Goal: Task Accomplishment & Management: Complete application form

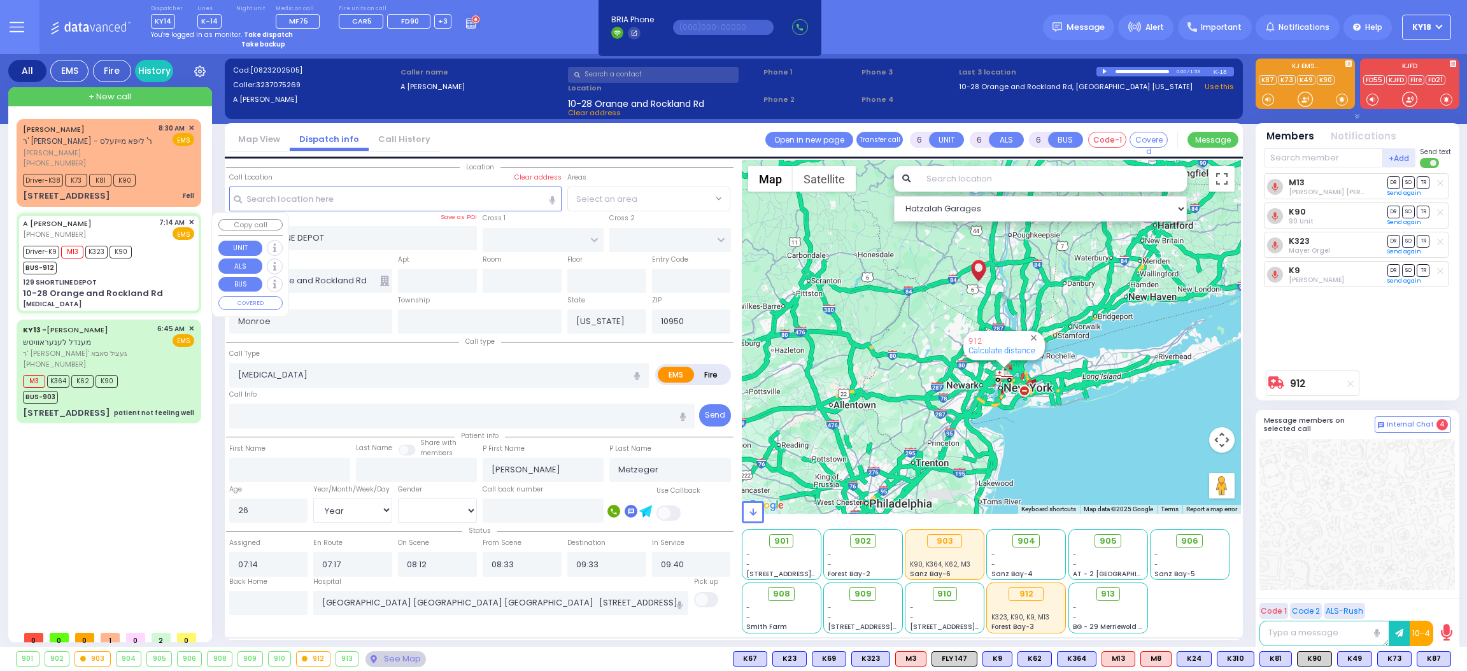
select select "Year"
select select "[DEMOGRAPHIC_DATA]"
click at [155, 151] on div "[PERSON_NAME] ר' [PERSON_NAME] - ר' ליפא מייזעלס [PERSON_NAME] [PHONE_NUMBER] 8…" at bounding box center [108, 146] width 171 height 46
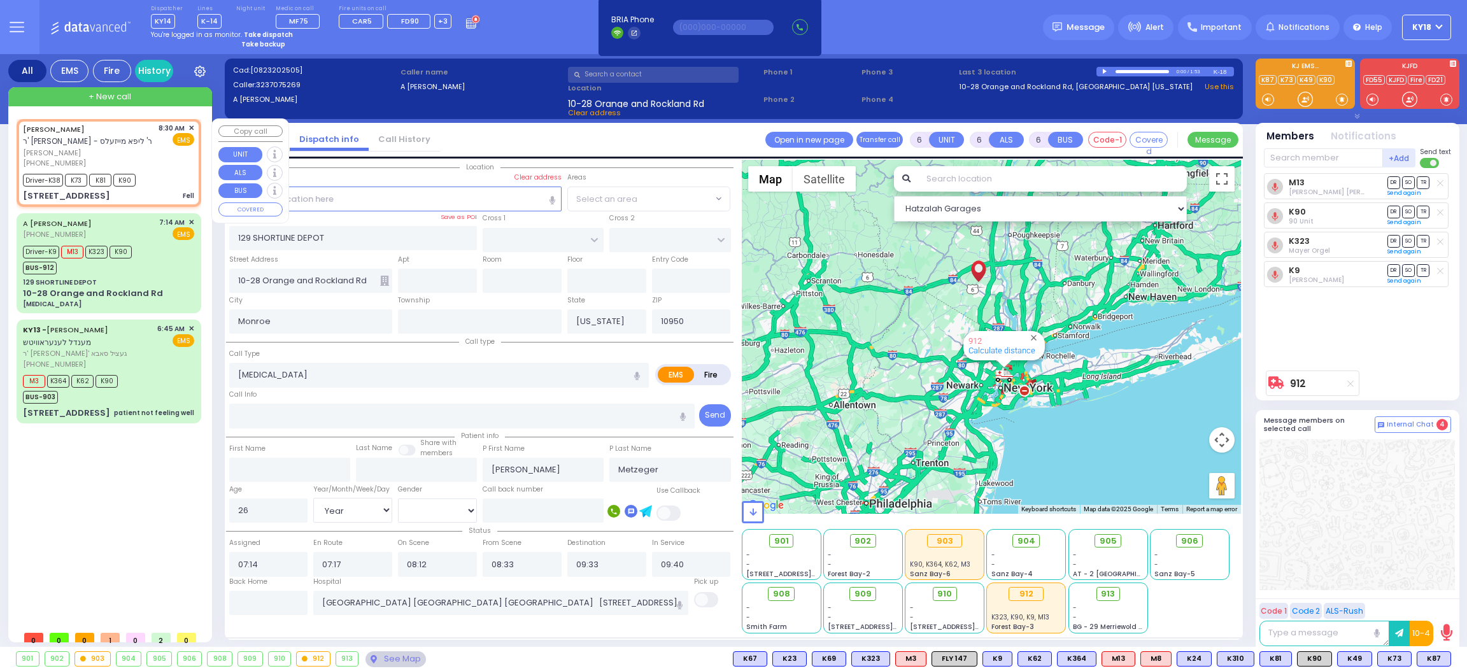
select select
type input "Fell"
radio input "true"
type input "MOSHE"
type input "DRESDNER"
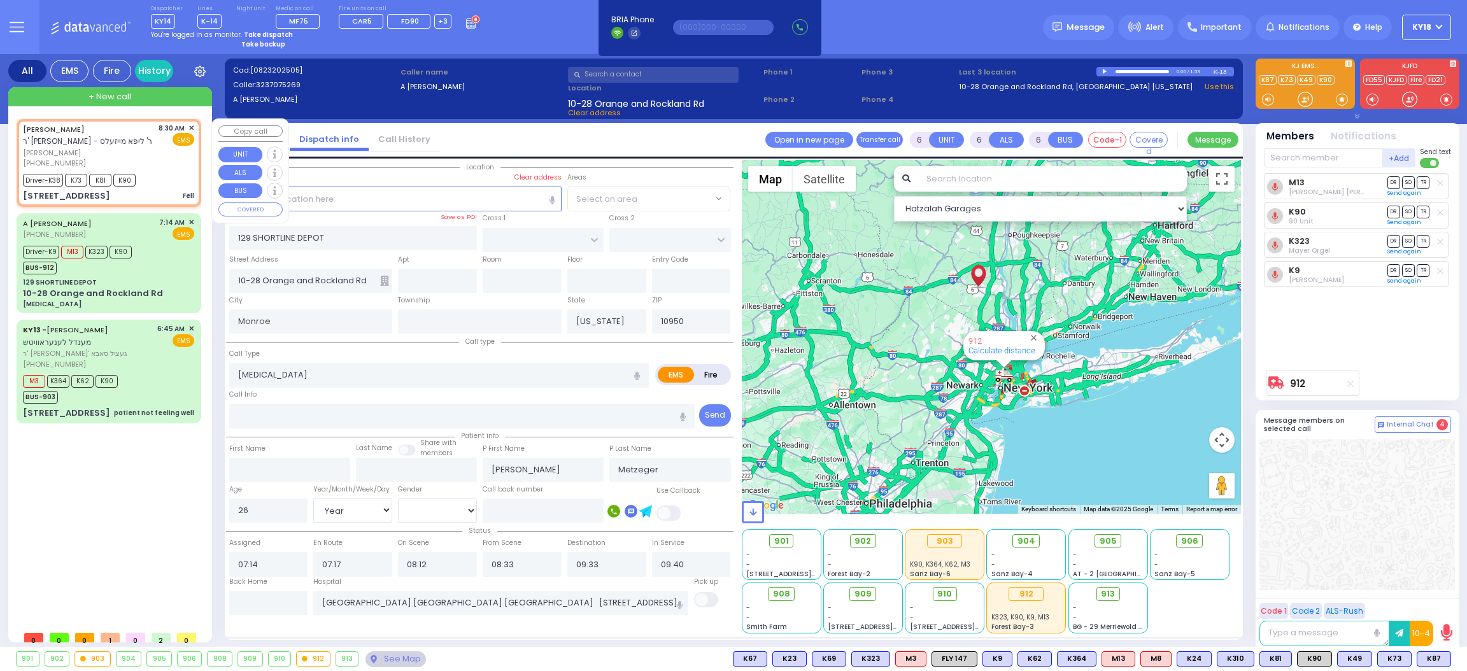
type input "[PERSON_NAME]"
type input "Dresdner"
type input "4"
select select "Year"
select select "[DEMOGRAPHIC_DATA]"
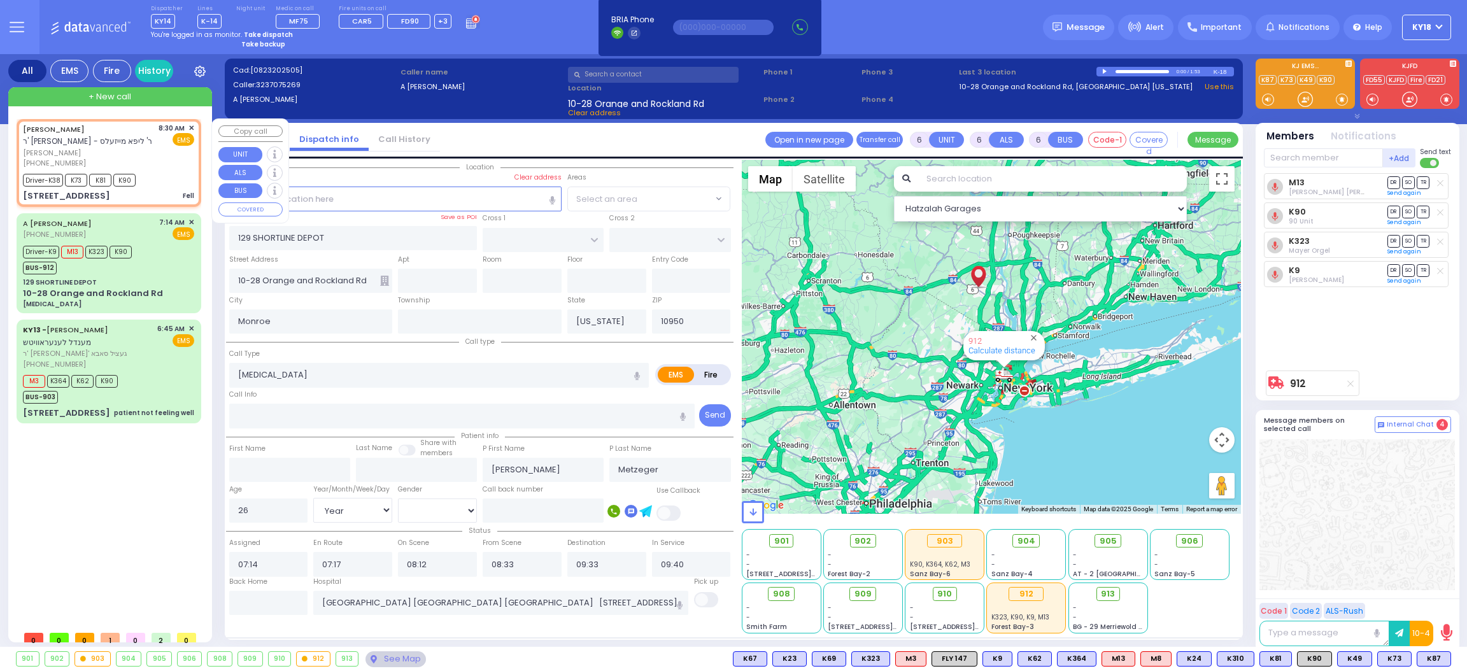
type input "08:30"
type input "08:32"
type input "08:36"
type input "09:05"
type input "09:45"
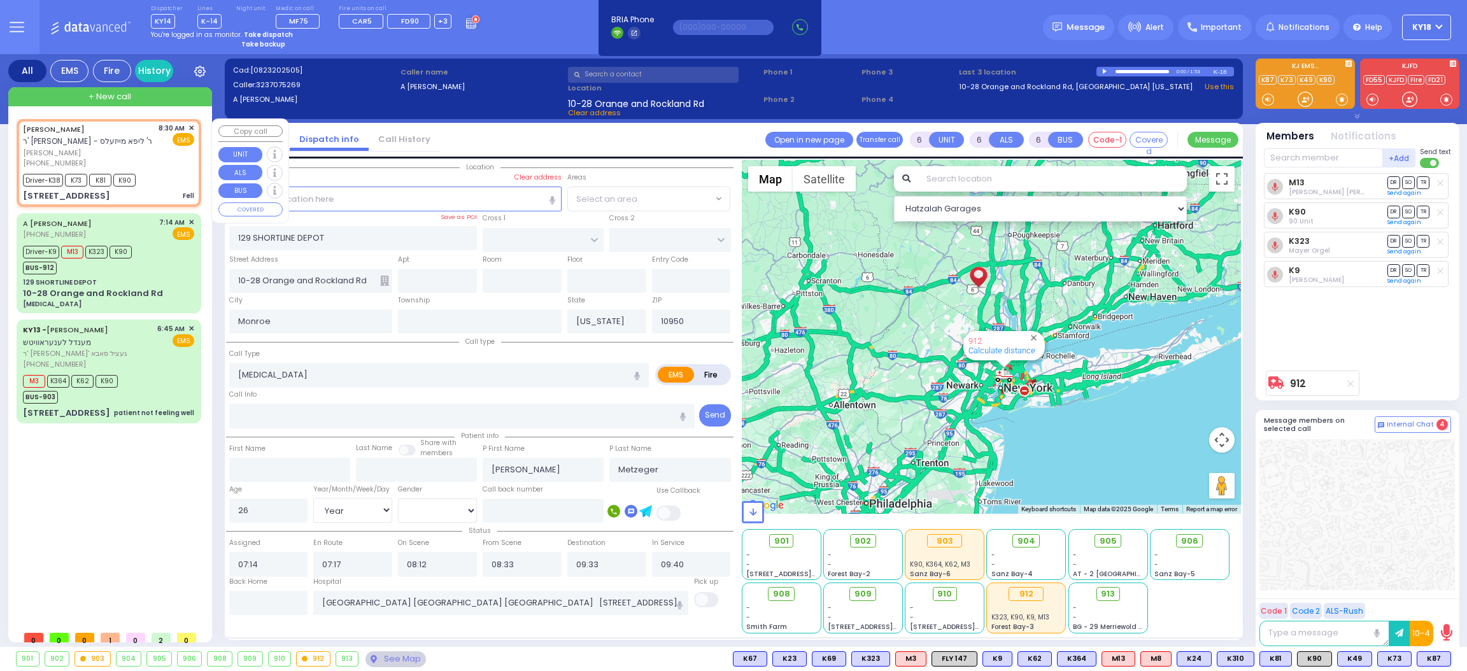
type input "09:55"
select select "Hatzalah Garages"
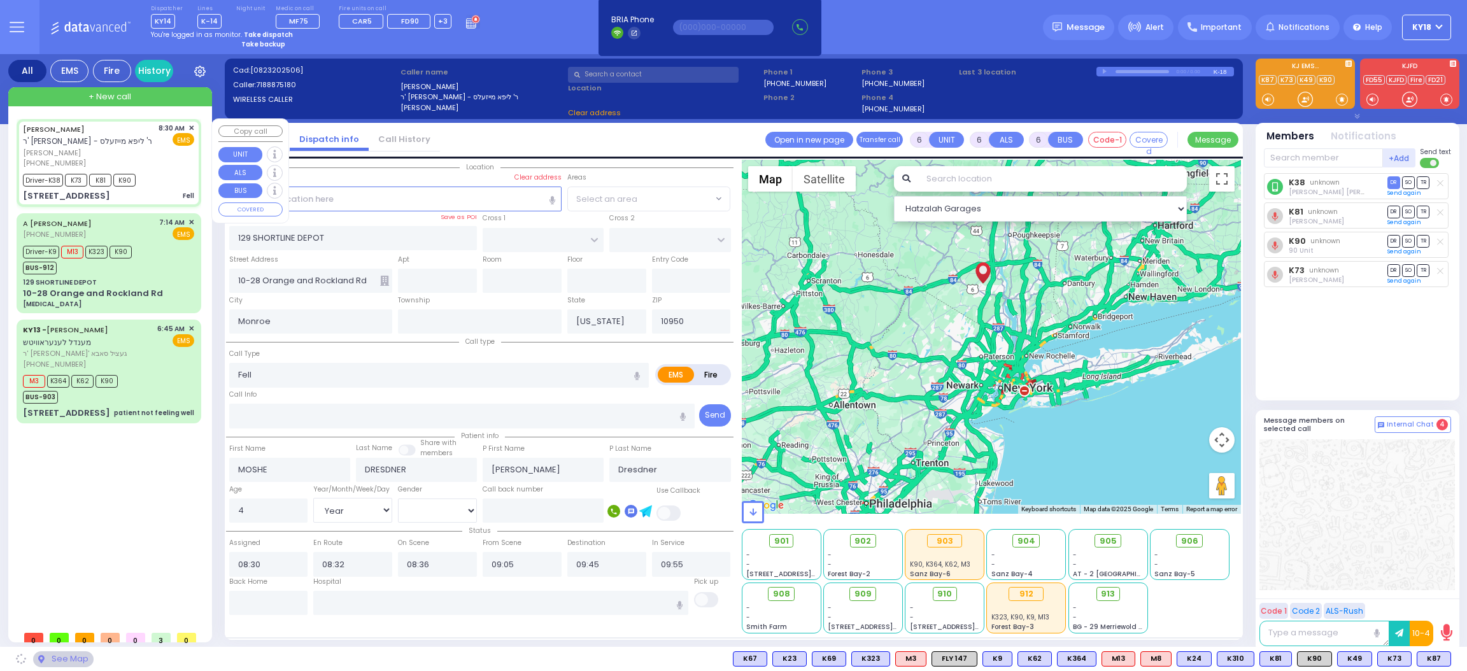
type input "[PERSON_NAME][GEOGRAPHIC_DATA]"
type input "CHUST RD"
type input "[STREET_ADDRESS]"
type input "403"
select select
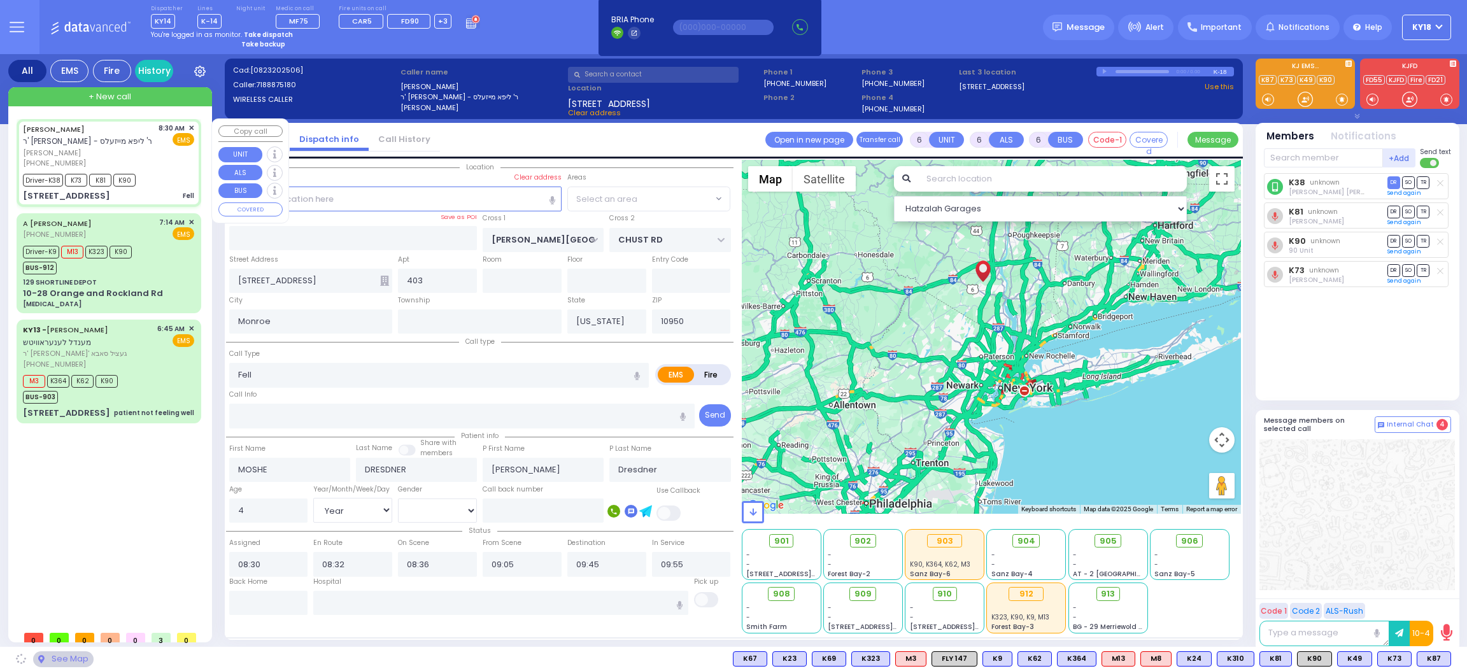
radio input "true"
select select "Year"
select select "[DEMOGRAPHIC_DATA]"
select select "Hatzalah Garages"
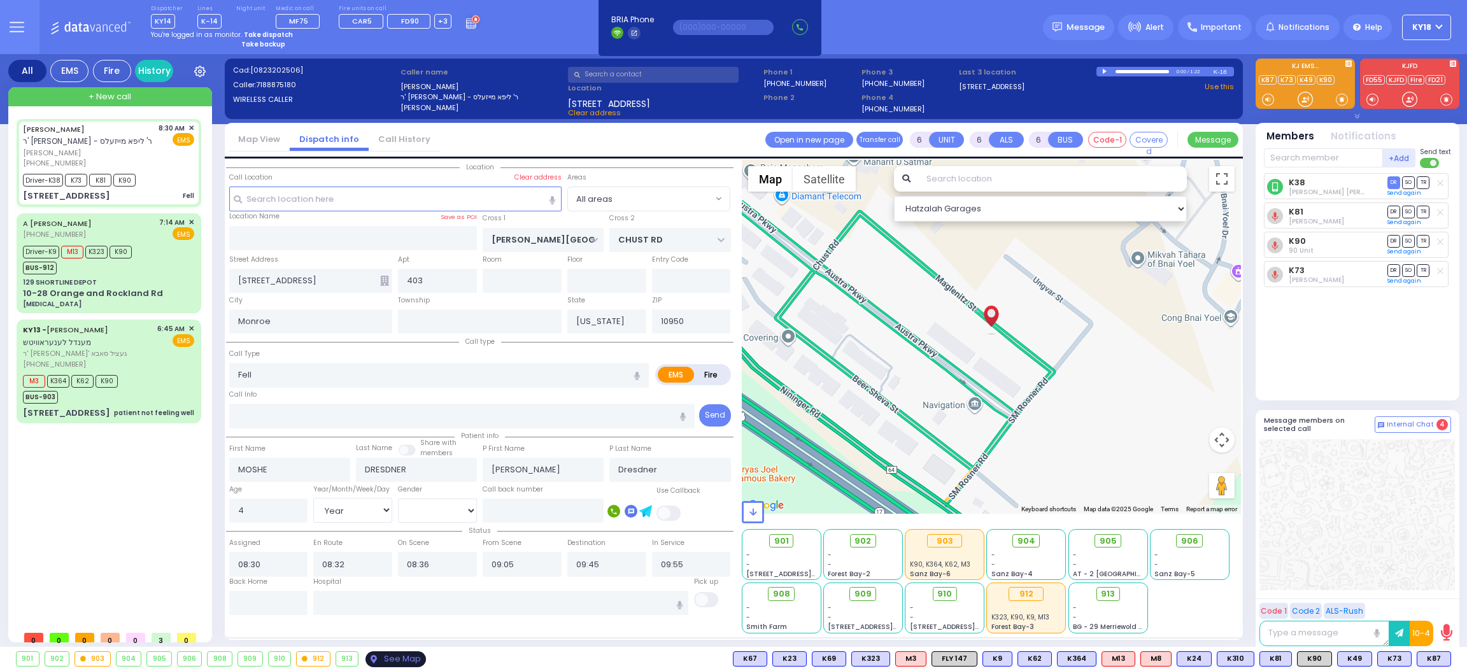
click at [376, 661] on icon at bounding box center [373, 659] width 6 height 8
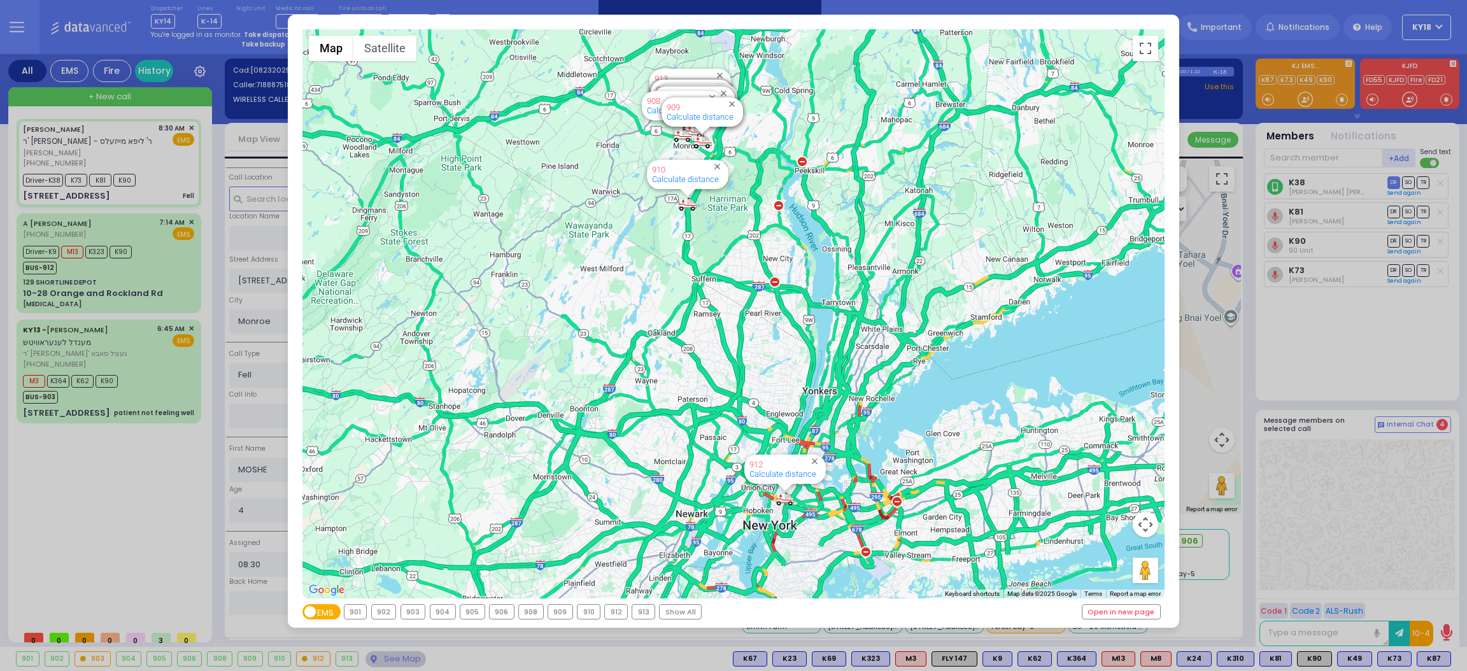
select select
radio input "true"
select select "Year"
select select "[DEMOGRAPHIC_DATA]"
select select "Hatzalah Garages"
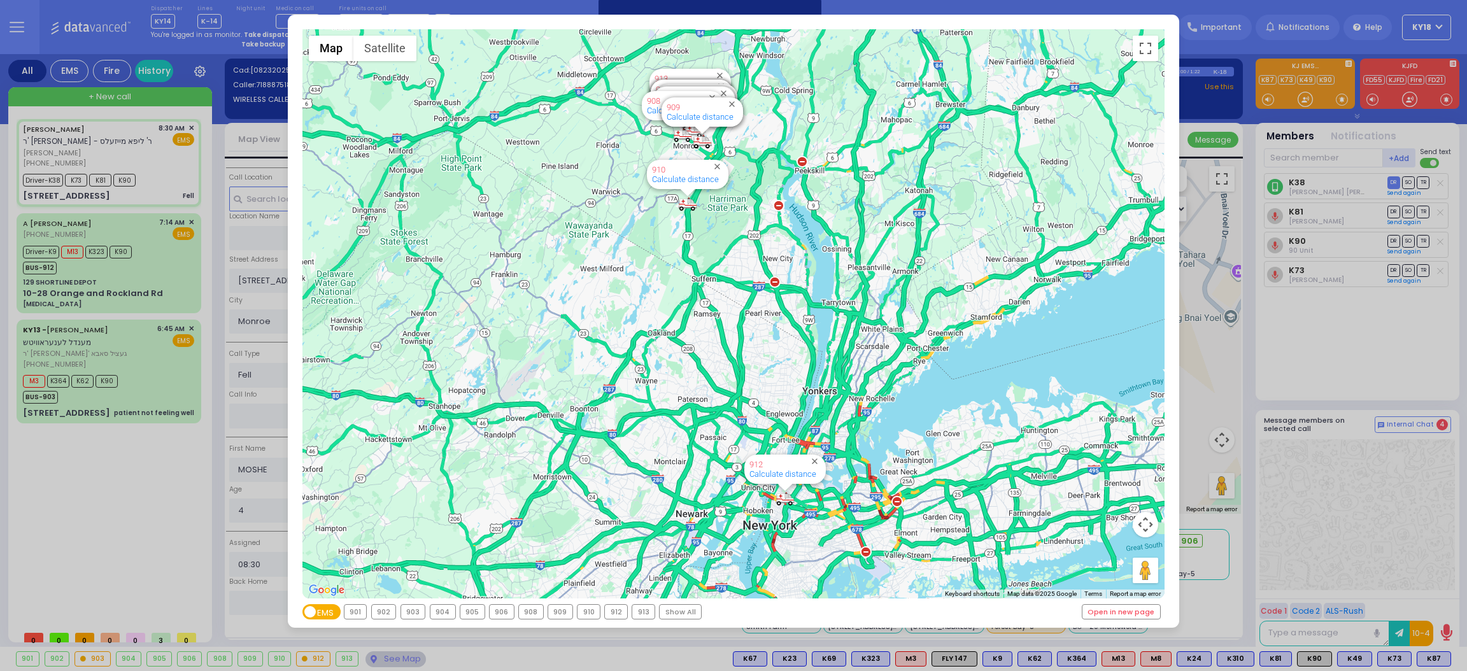
click at [151, 141] on div "← Move left → Move right ↑ Move up ↓ Move down + Zoom in - Zoom out Home Jump l…" at bounding box center [733, 335] width 1467 height 671
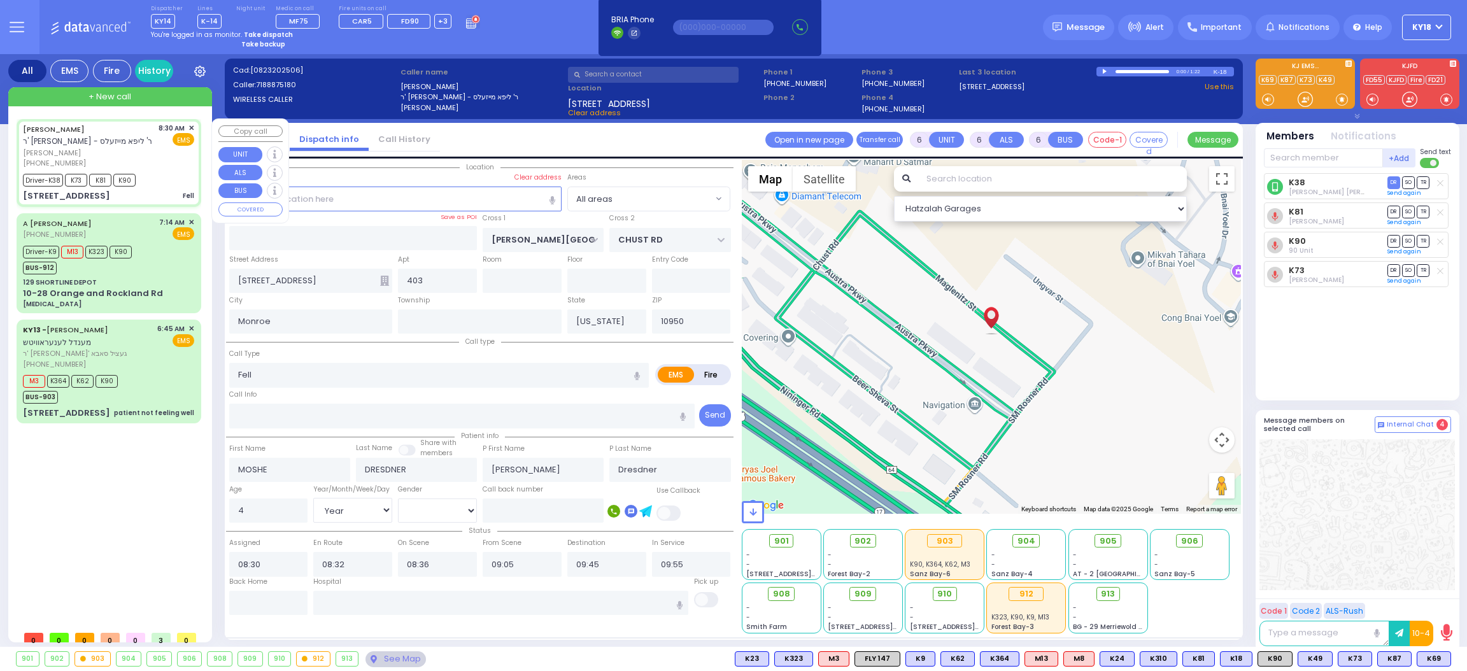
select select
radio input "true"
select select "Year"
select select "[DEMOGRAPHIC_DATA]"
type input "[GEOGRAPHIC_DATA] [STREET_ADDRESS][PERSON_NAME]"
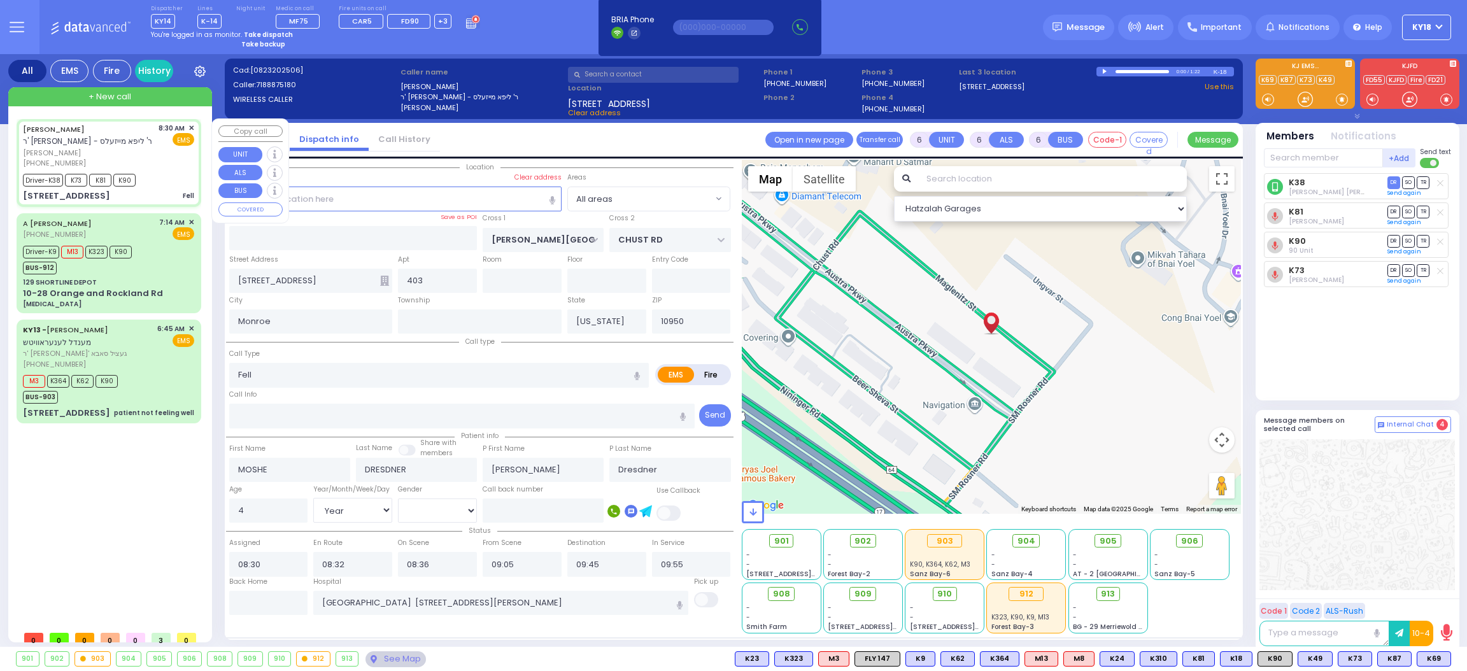
select select "Hatzalah Garages"
select select
radio input "true"
select select "Year"
select select "[DEMOGRAPHIC_DATA]"
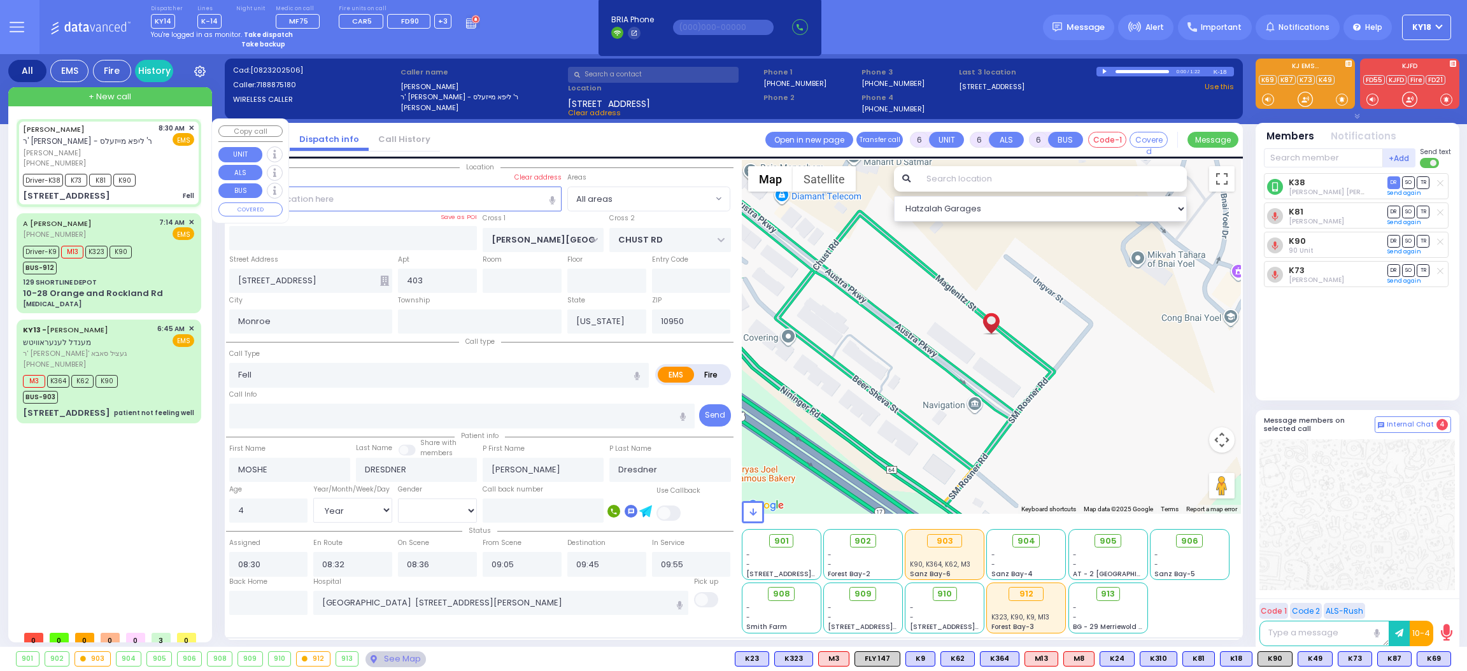
select select "Hatzalah Garages"
select select
radio input "true"
select select "Year"
select select "[DEMOGRAPHIC_DATA]"
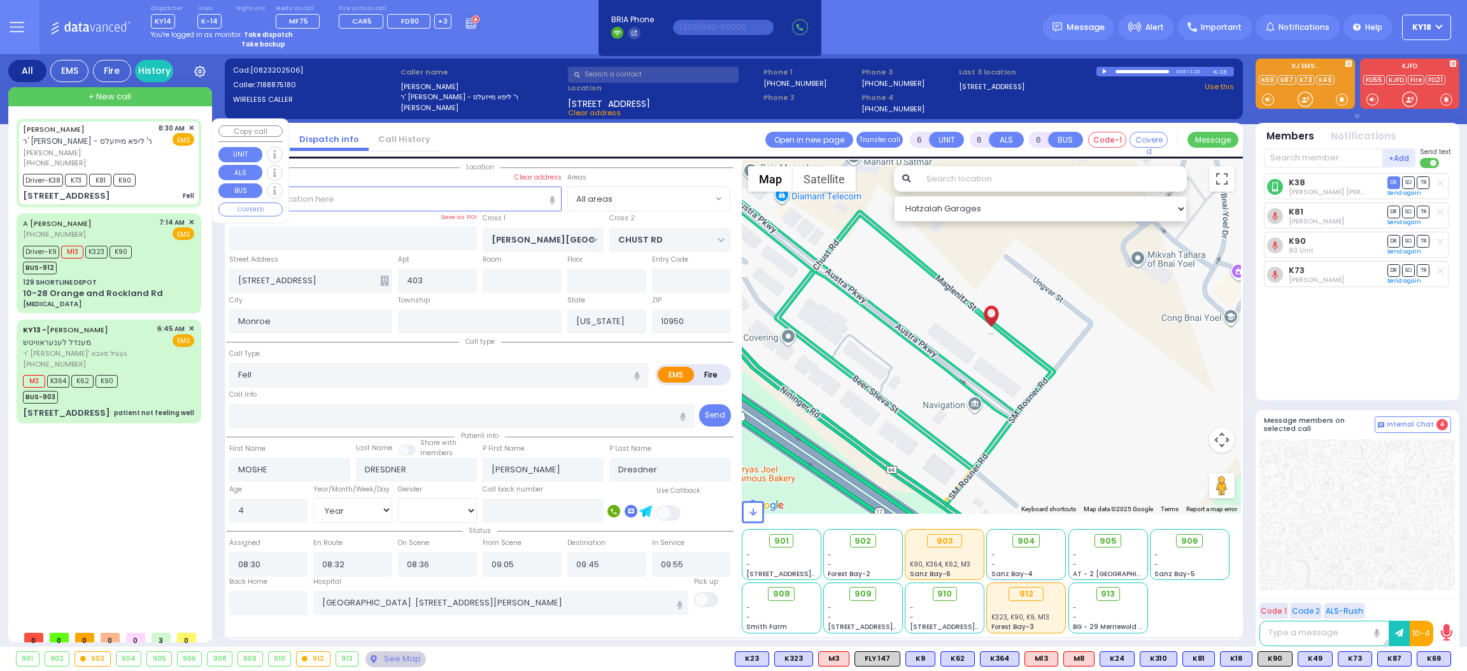
select select "Hatzalah Garages"
select select
radio input "true"
select select "Year"
select select "[DEMOGRAPHIC_DATA]"
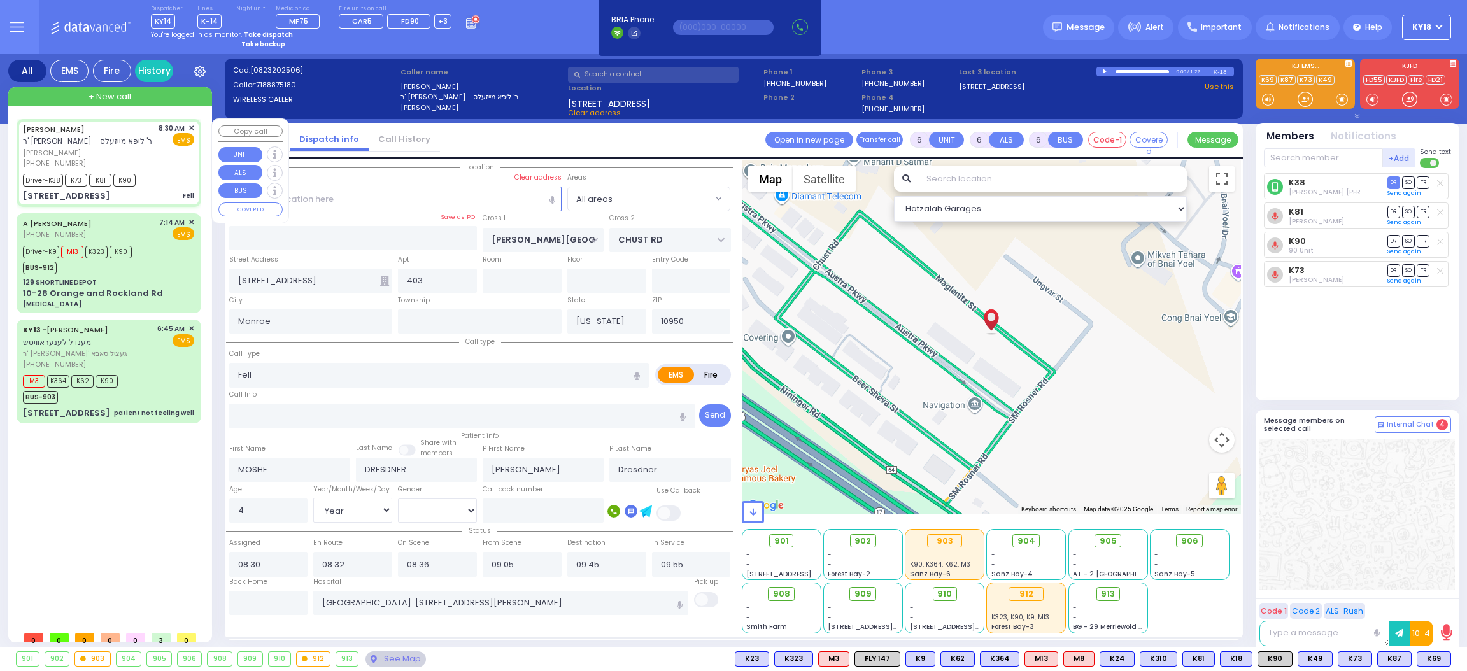
select select "Hatzalah Garages"
select select
radio input "true"
select select "Year"
select select "[DEMOGRAPHIC_DATA]"
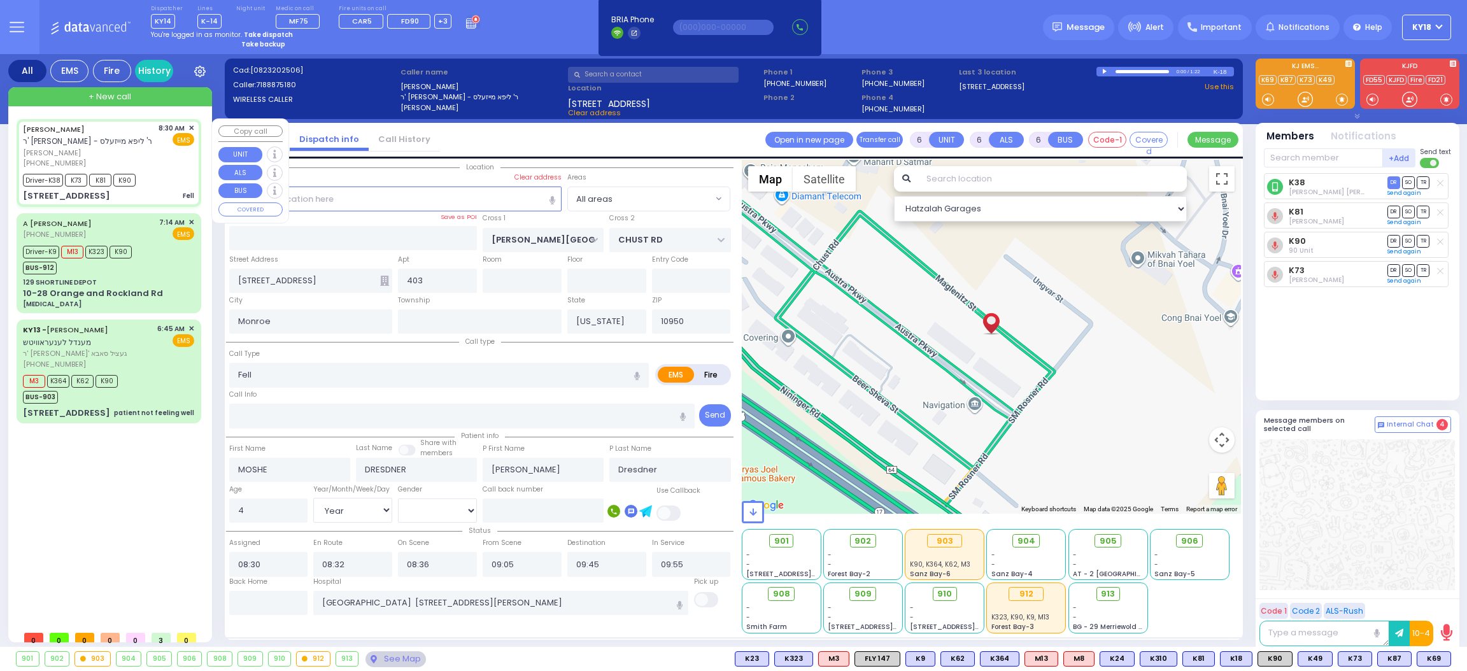
select select "Hatzalah Garages"
